Goal: Task Accomplishment & Management: Use online tool/utility

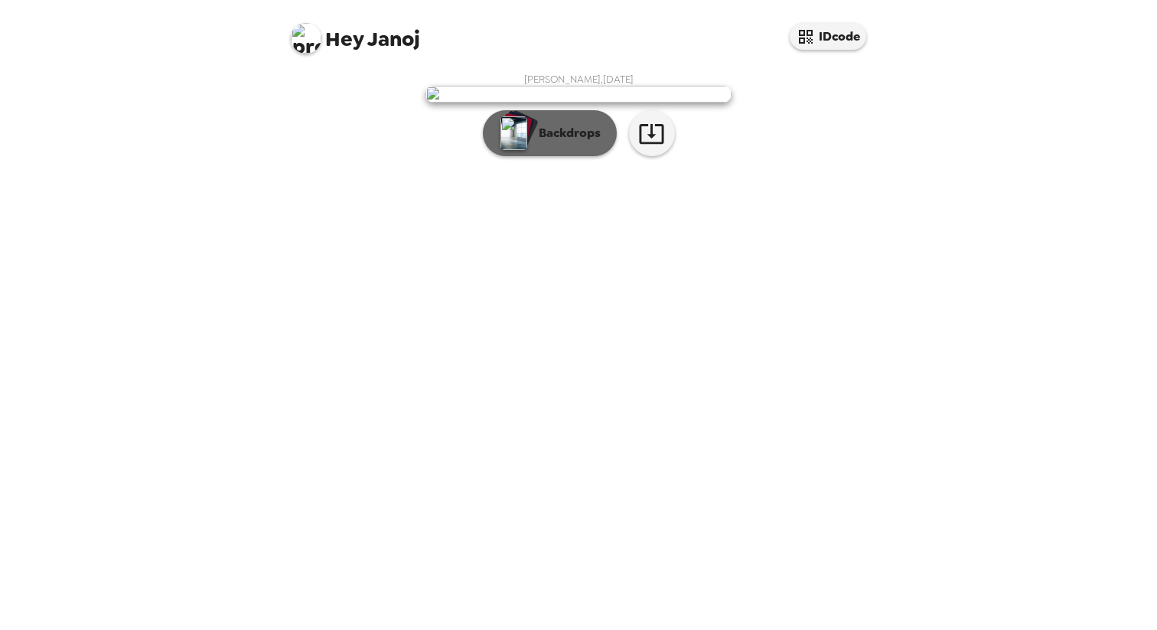
click at [564, 156] on button "Backdrops" at bounding box center [550, 133] width 134 height 46
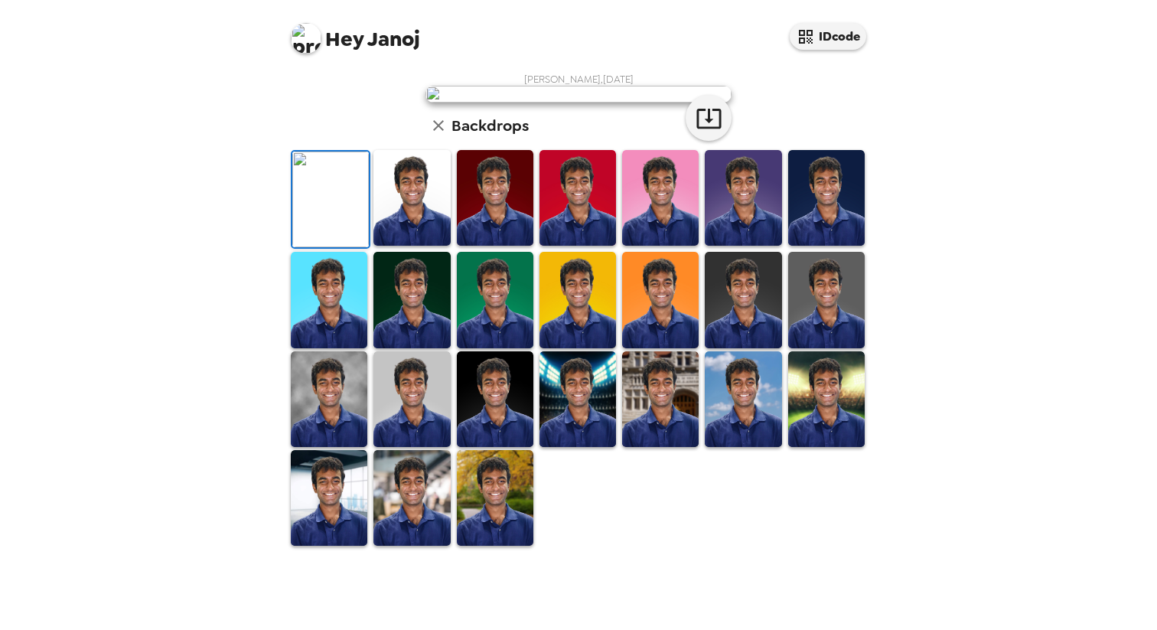
scroll to position [299, 0]
click at [517, 447] on img at bounding box center [495, 399] width 77 height 96
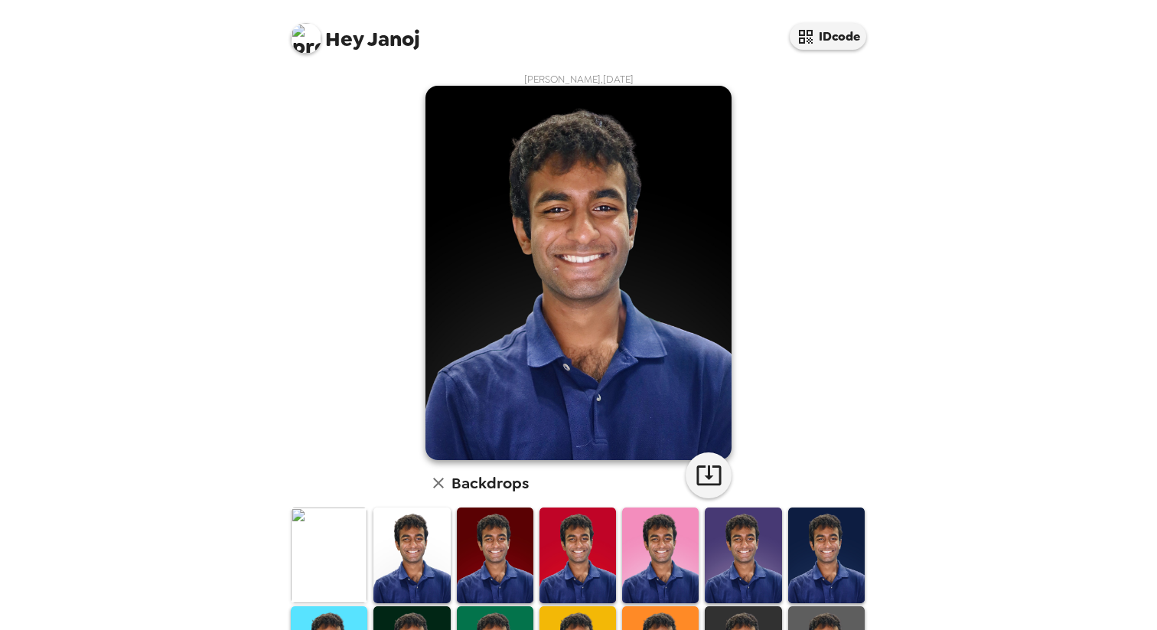
scroll to position [298, 0]
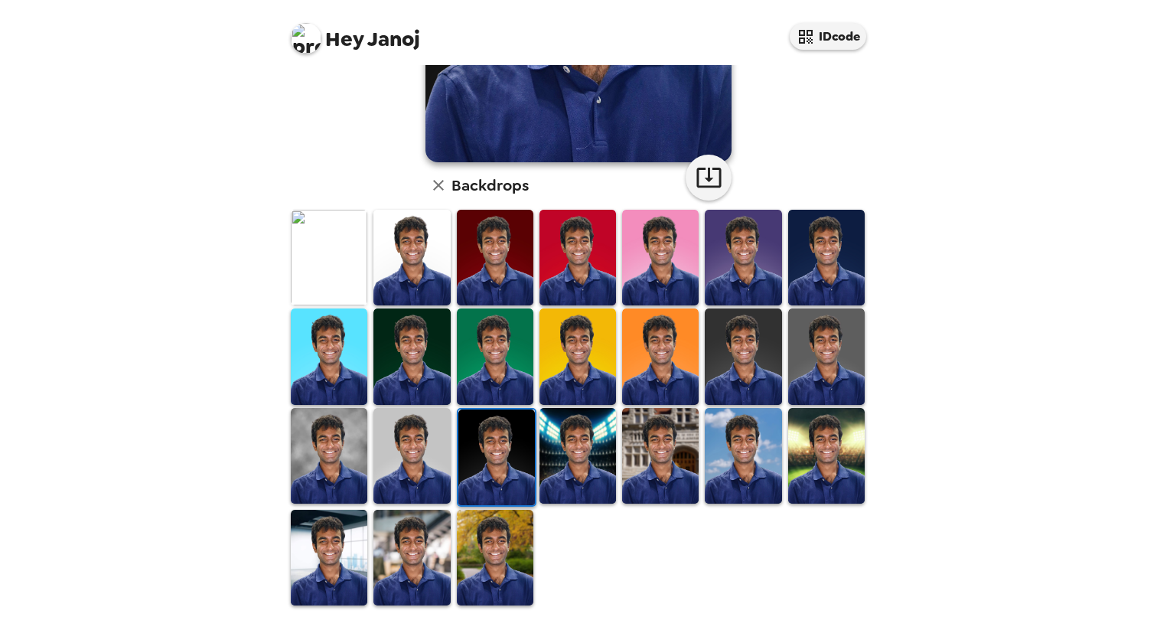
click at [859, 218] on img at bounding box center [826, 258] width 77 height 96
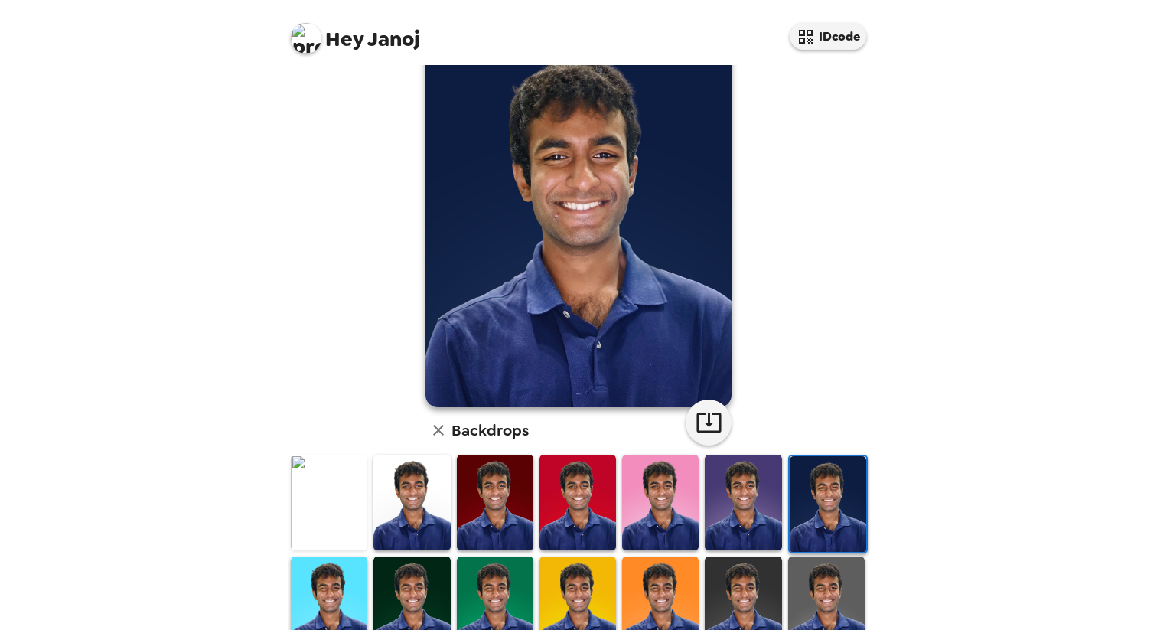
scroll to position [0, 0]
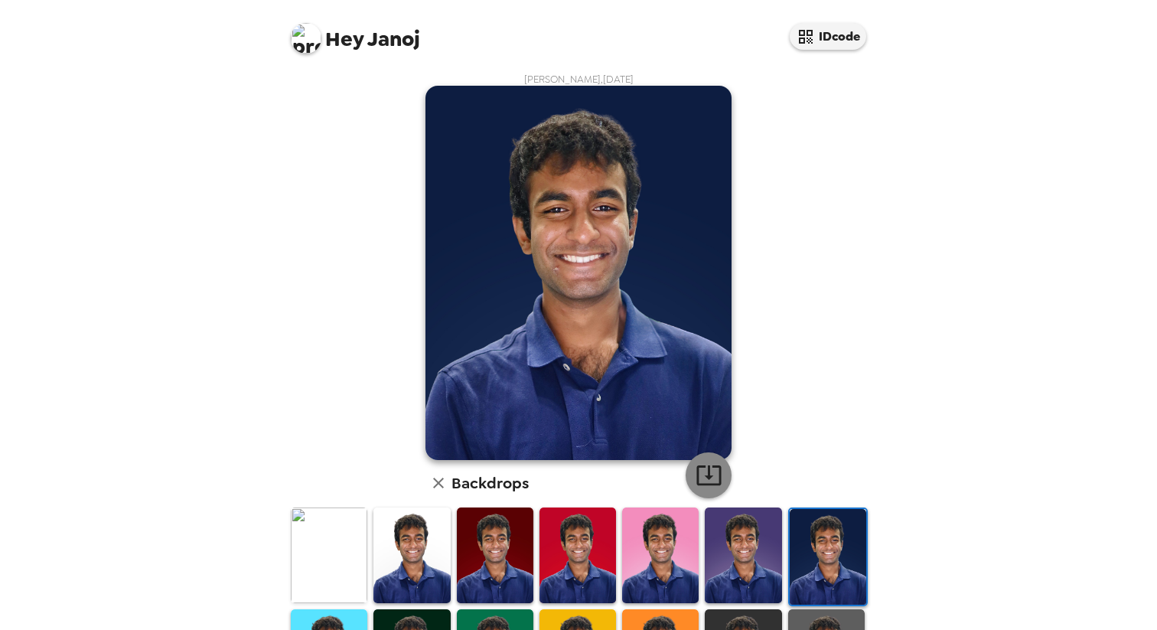
click at [701, 484] on icon "button" at bounding box center [709, 474] width 27 height 27
